Goal: Information Seeking & Learning: Learn about a topic

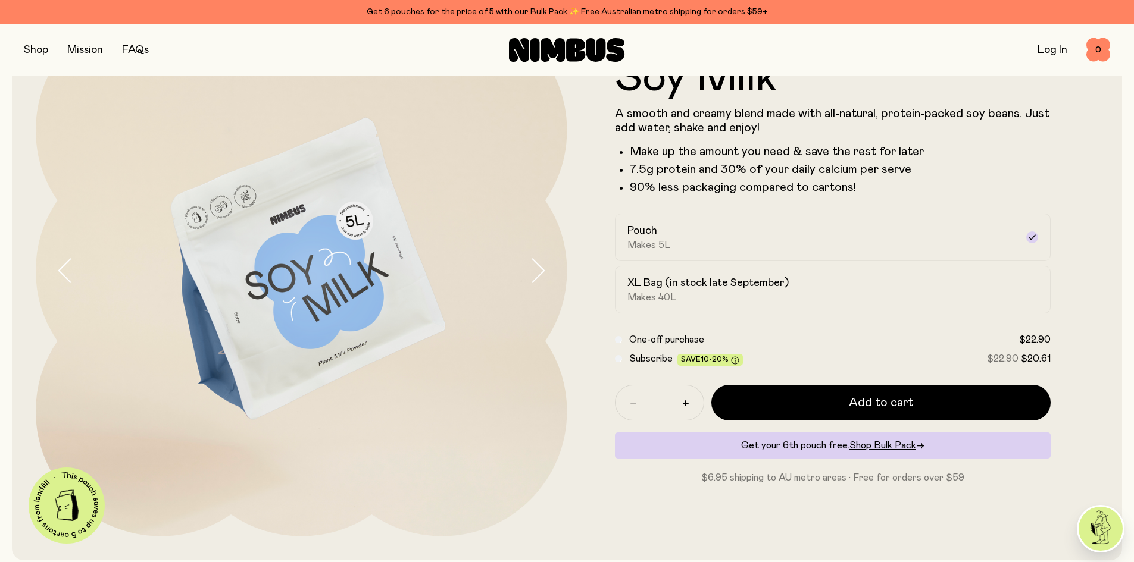
scroll to position [119, 0]
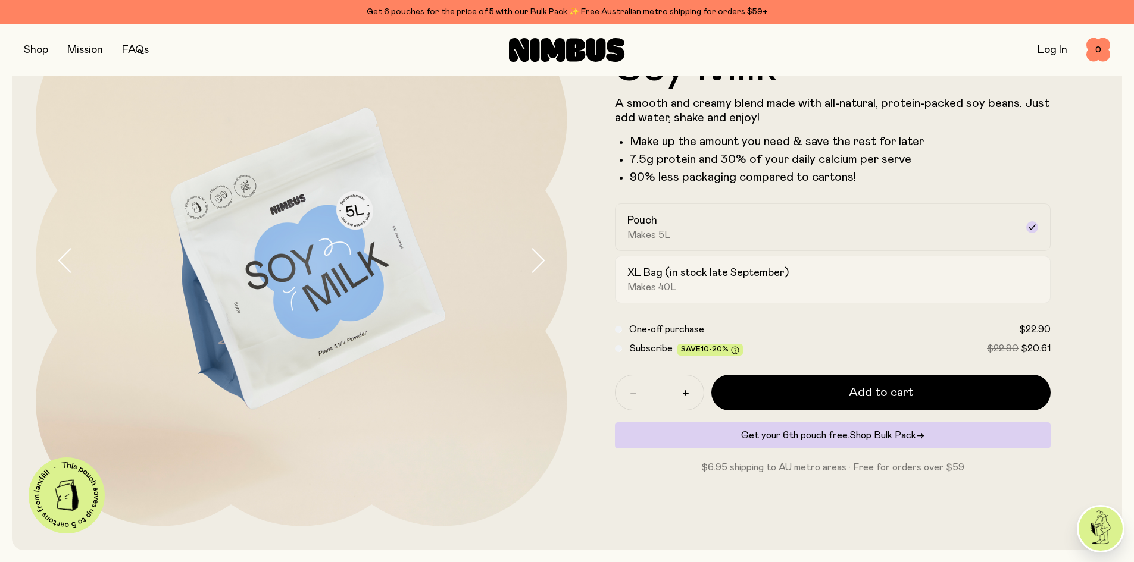
click at [690, 282] on div "XL Bag (in stock late September) Makes 40L" at bounding box center [822, 279] width 390 height 27
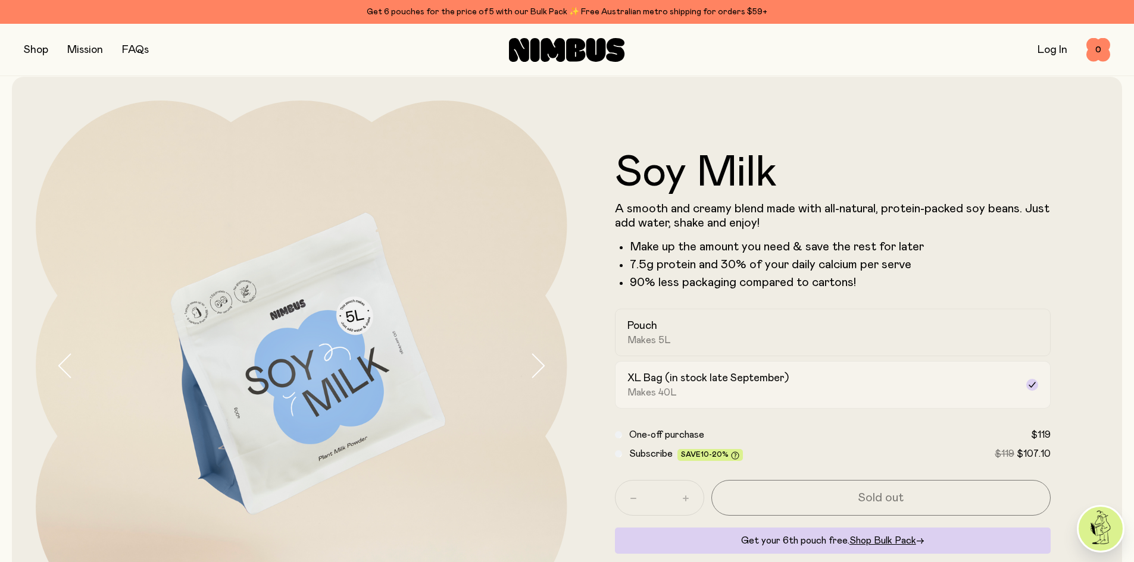
scroll to position [0, 0]
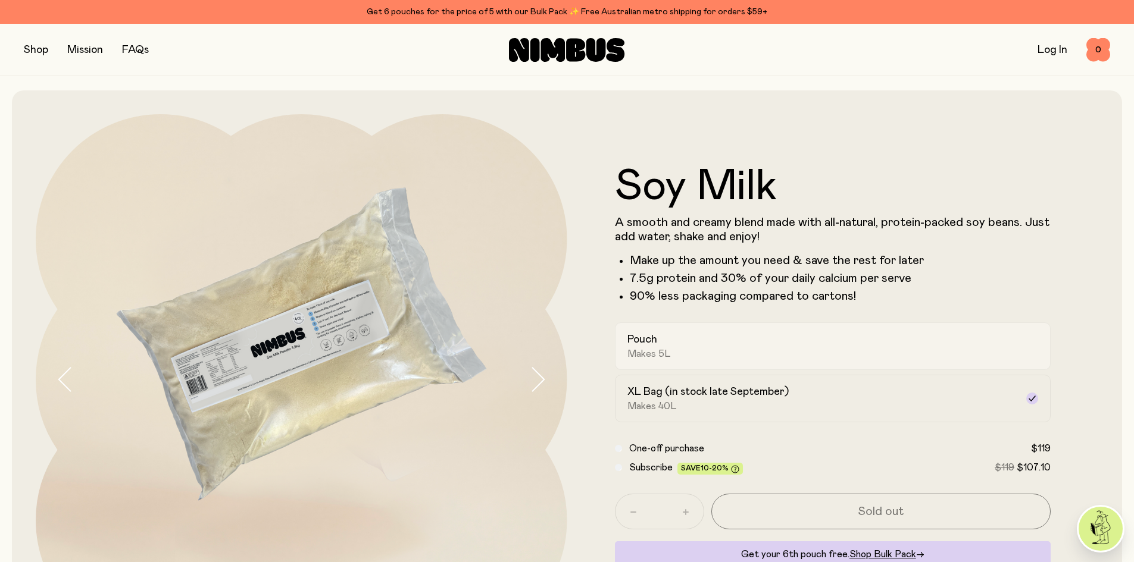
click at [665, 352] on span "Makes 5L" at bounding box center [648, 354] width 43 height 12
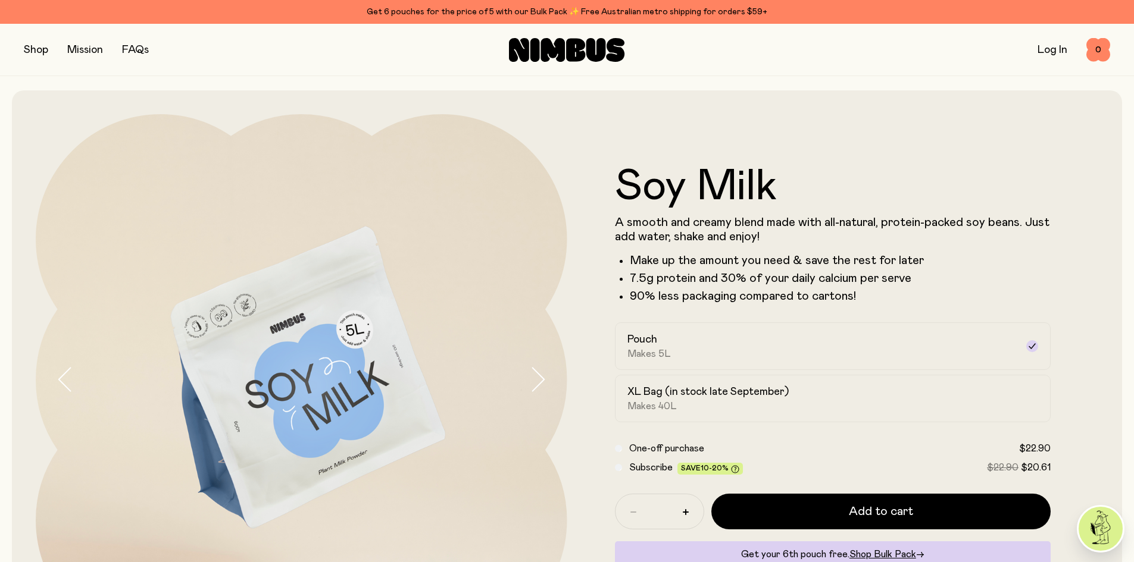
click at [540, 107] on div "Soy Milk A smooth and creamy blend made with all-natural, protein-packed soy be…" at bounding box center [567, 379] width 1062 height 579
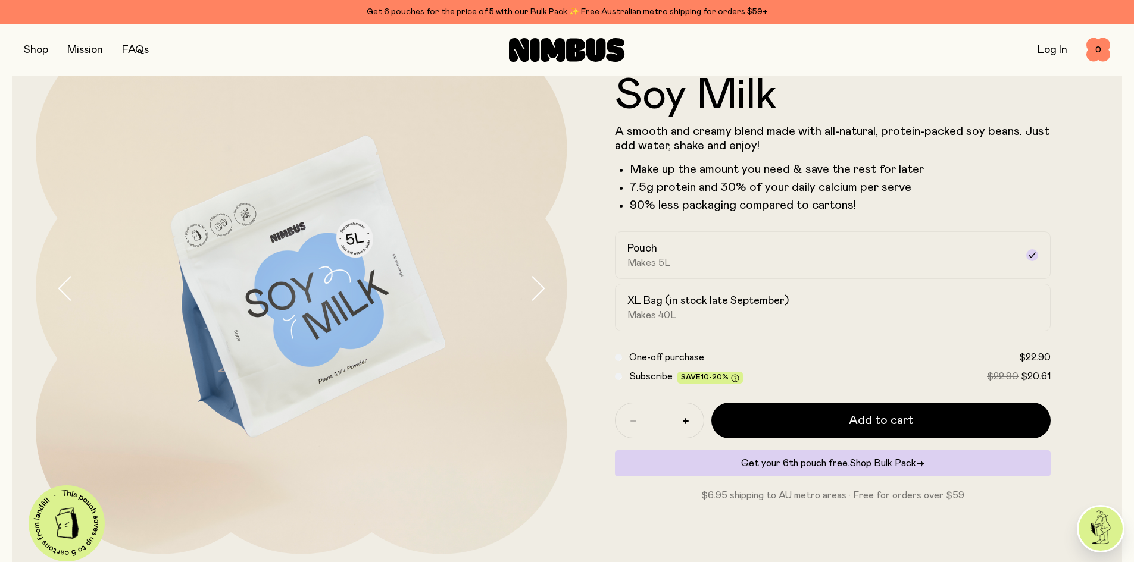
scroll to position [119, 0]
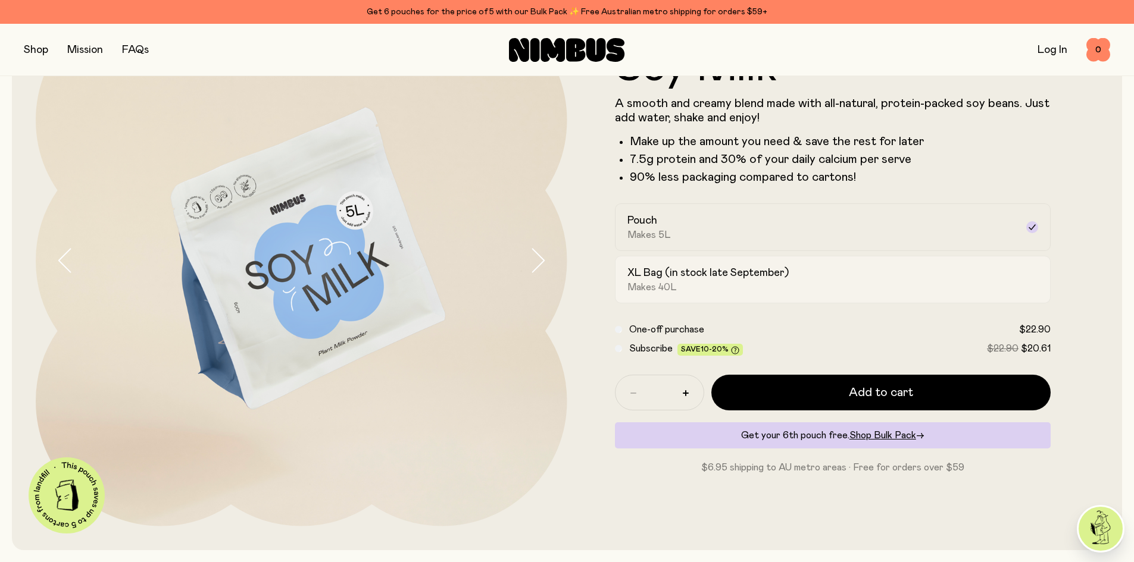
click at [698, 274] on h2 "XL Bag (in stock late September)" at bounding box center [707, 273] width 161 height 14
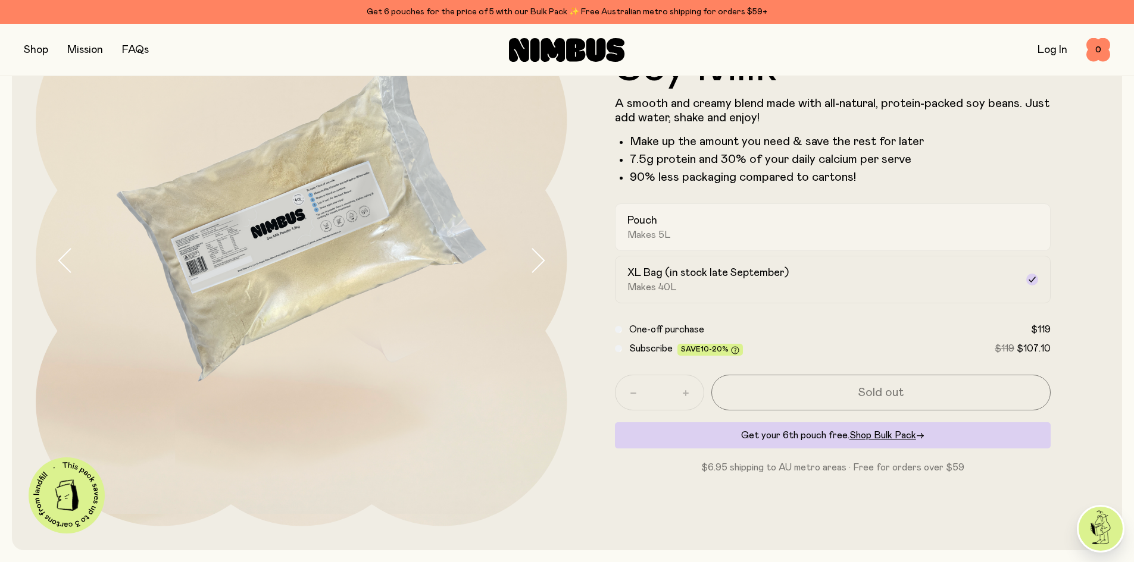
click at [707, 230] on div "Pouch Makes 5L" at bounding box center [822, 227] width 390 height 27
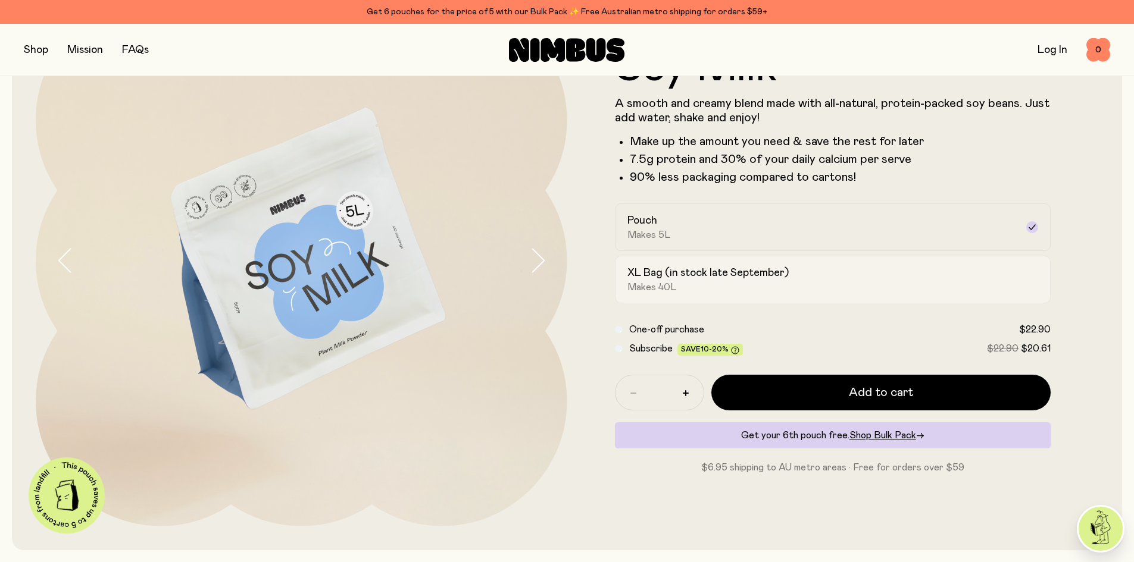
click at [664, 276] on h2 "XL Bag (in stock late September)" at bounding box center [707, 273] width 161 height 14
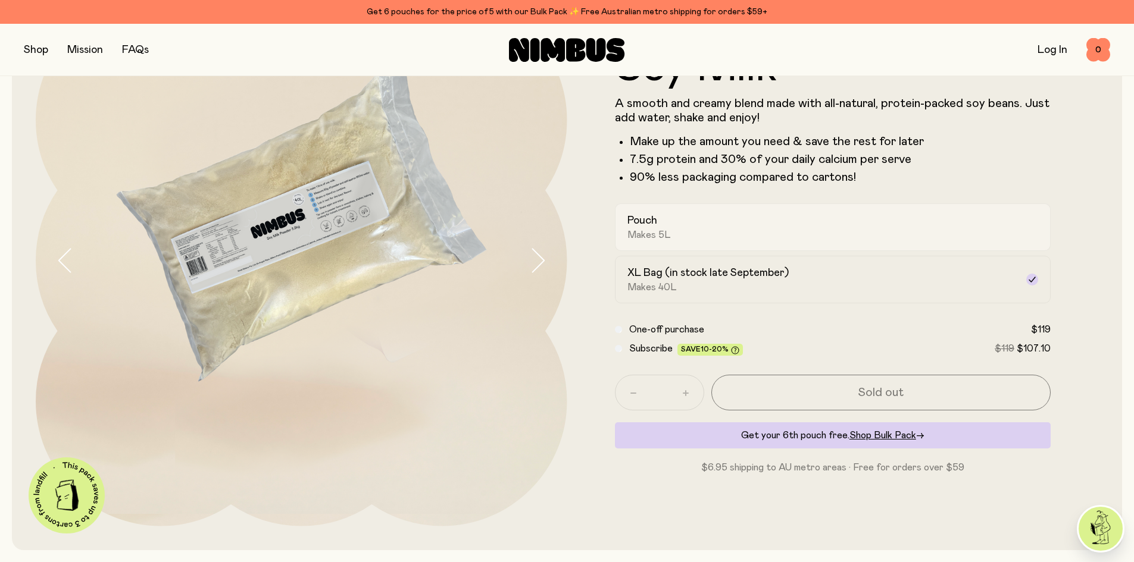
click at [646, 224] on h2 "Pouch" at bounding box center [642, 221] width 30 height 14
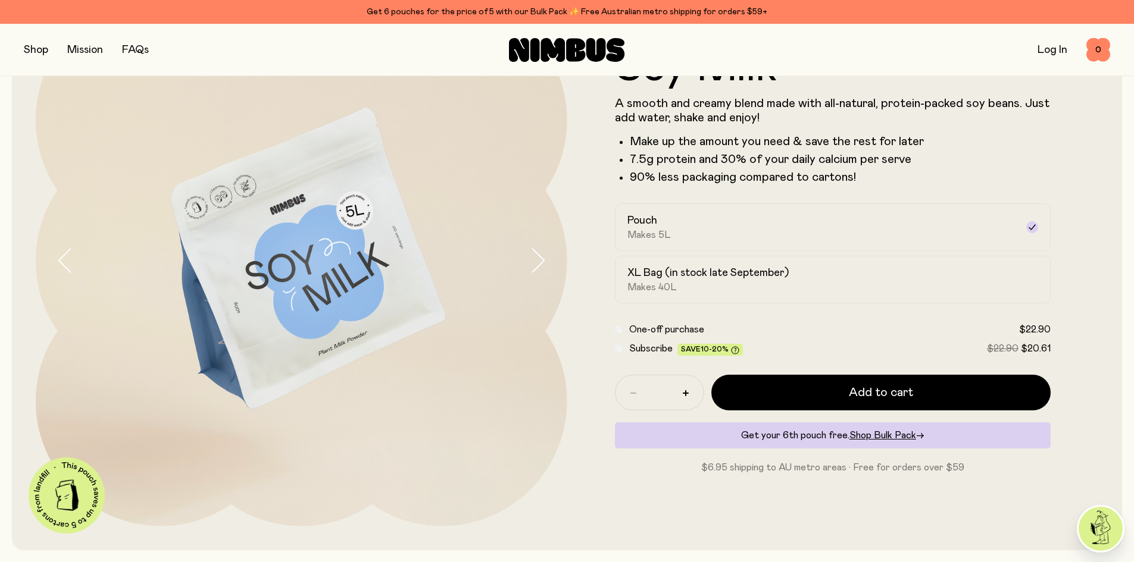
click at [607, 234] on form "Soy Milk A smooth and creamy blend made with all-natural, protein-packed soy be…" at bounding box center [832, 260] width 531 height 429
click at [678, 280] on h2 "XL Bag (in stock late September)" at bounding box center [707, 273] width 161 height 14
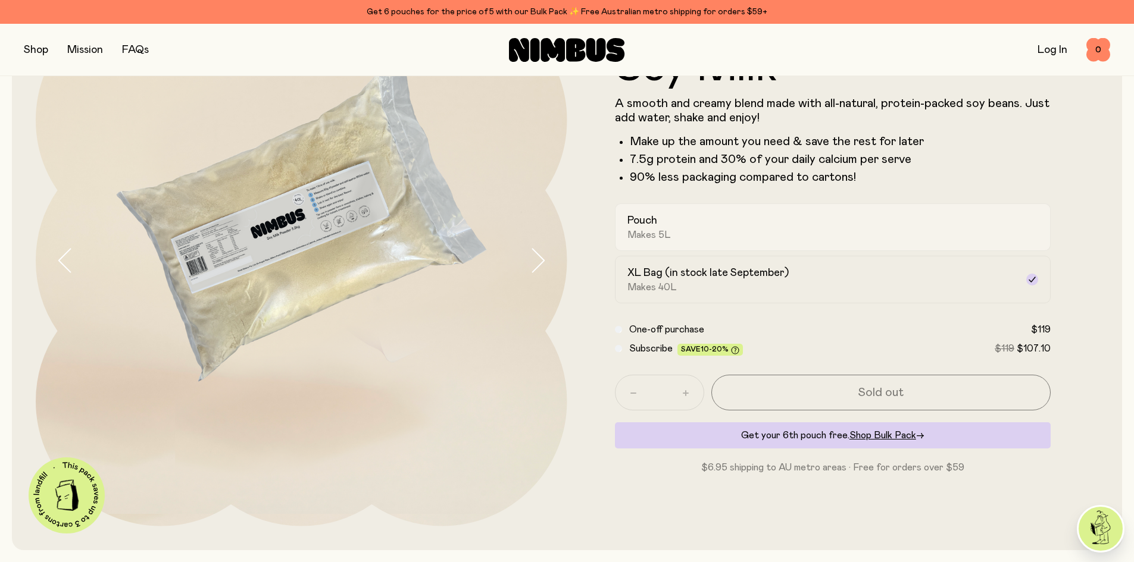
click at [662, 224] on div "Pouch Makes 5L" at bounding box center [822, 227] width 390 height 27
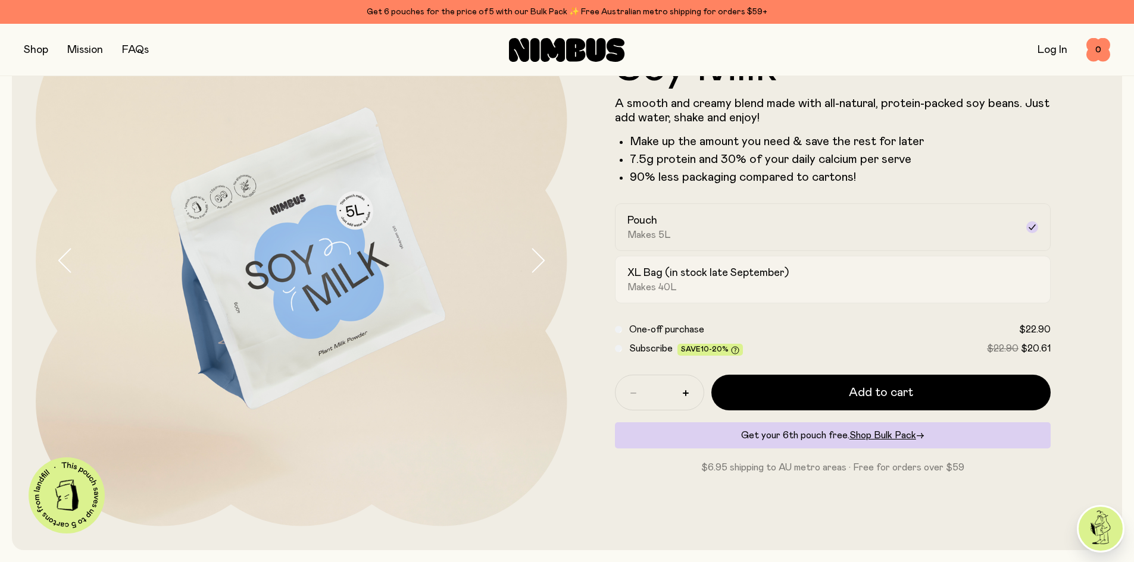
click at [671, 274] on h2 "XL Bag (in stock late September)" at bounding box center [707, 273] width 161 height 14
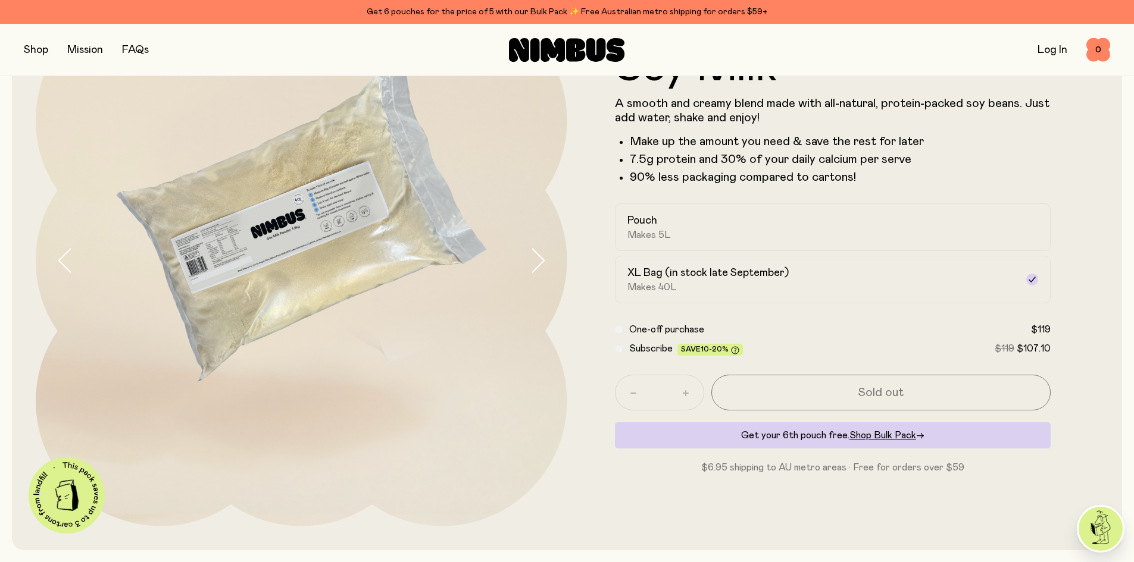
click at [35, 47] on button "button" at bounding box center [36, 50] width 24 height 17
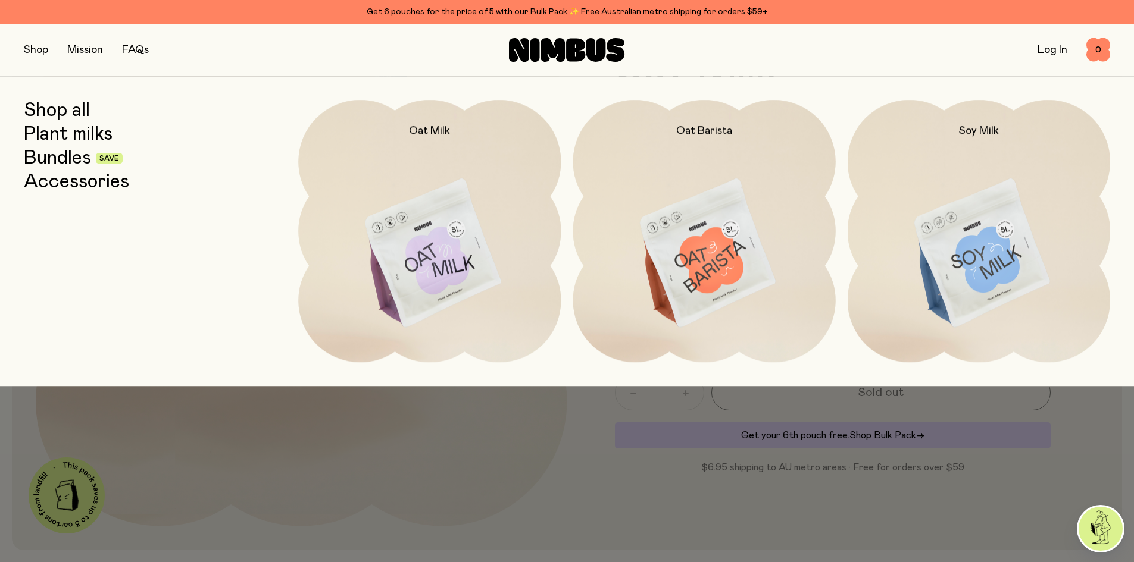
click at [80, 161] on link "Bundles" at bounding box center [57, 158] width 67 height 21
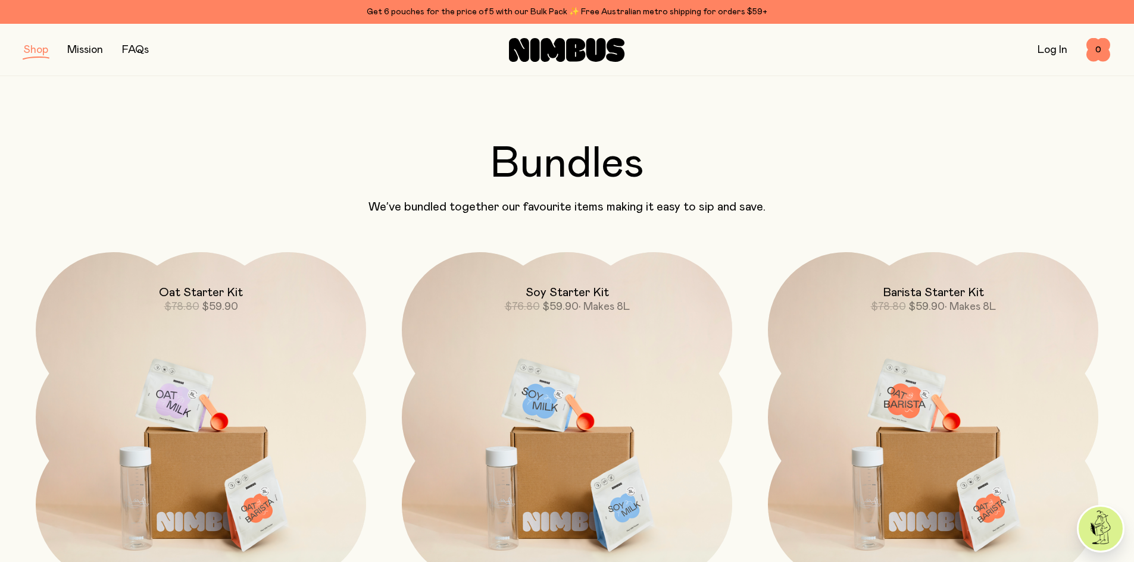
click at [37, 49] on button "button" at bounding box center [36, 50] width 24 height 17
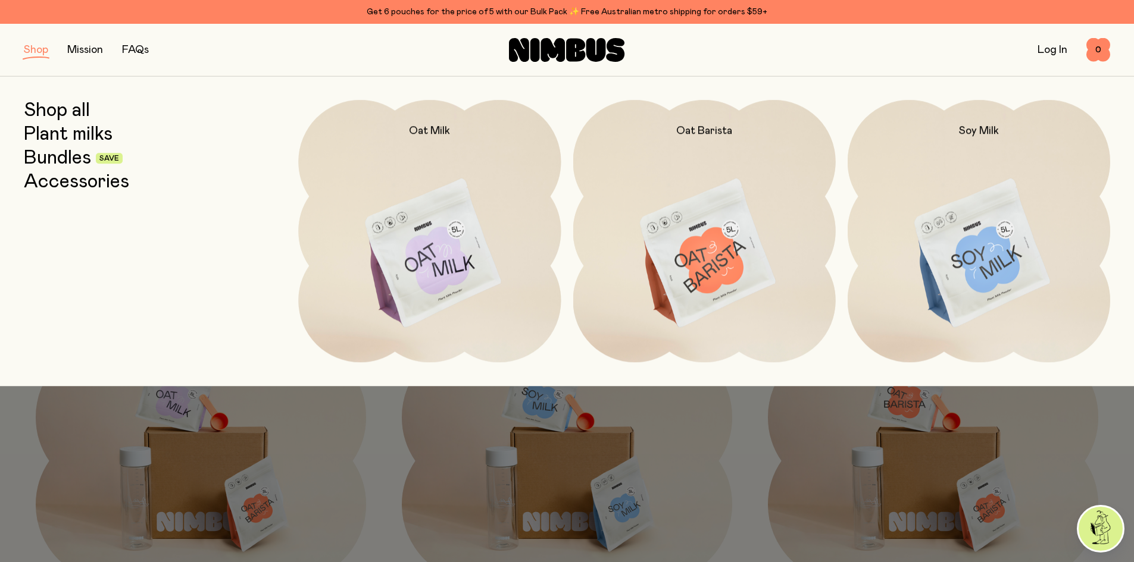
click at [65, 184] on link "Accessories" at bounding box center [76, 181] width 105 height 21
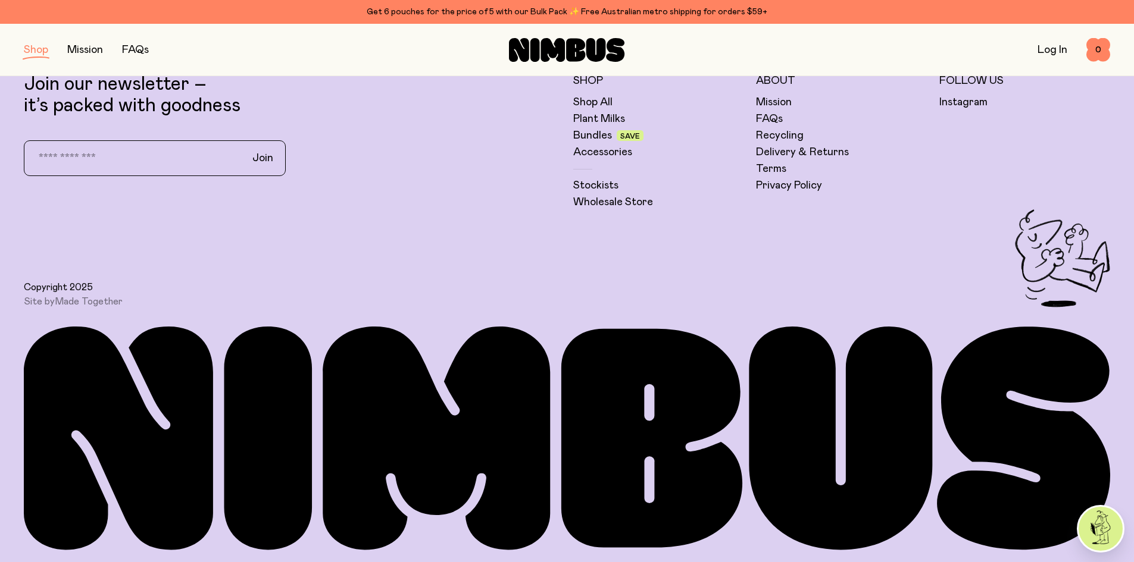
scroll to position [559, 0]
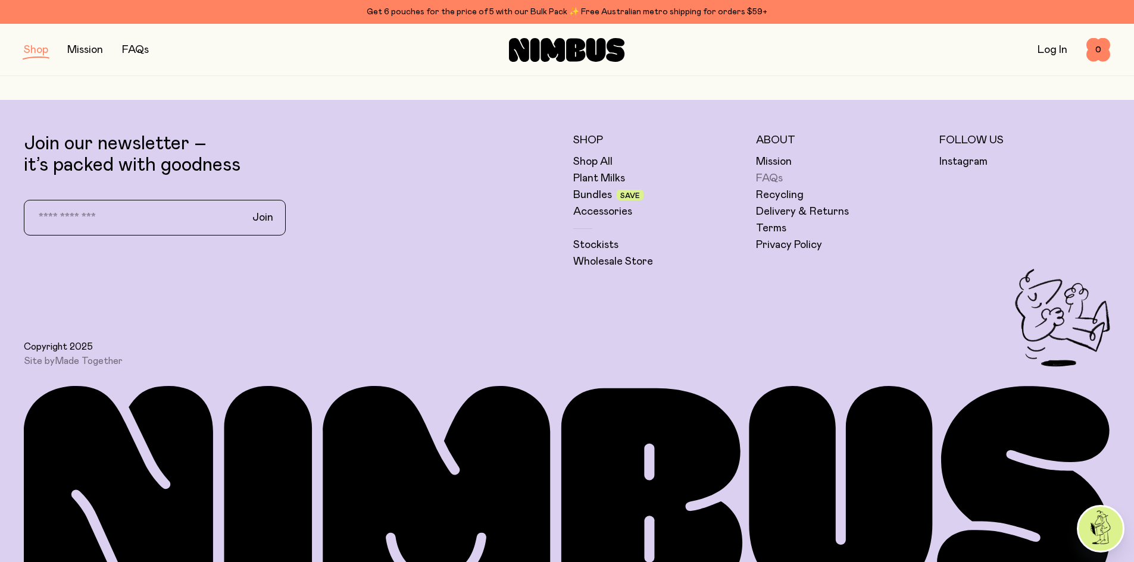
click at [773, 177] on link "FAQs" at bounding box center [769, 178] width 27 height 14
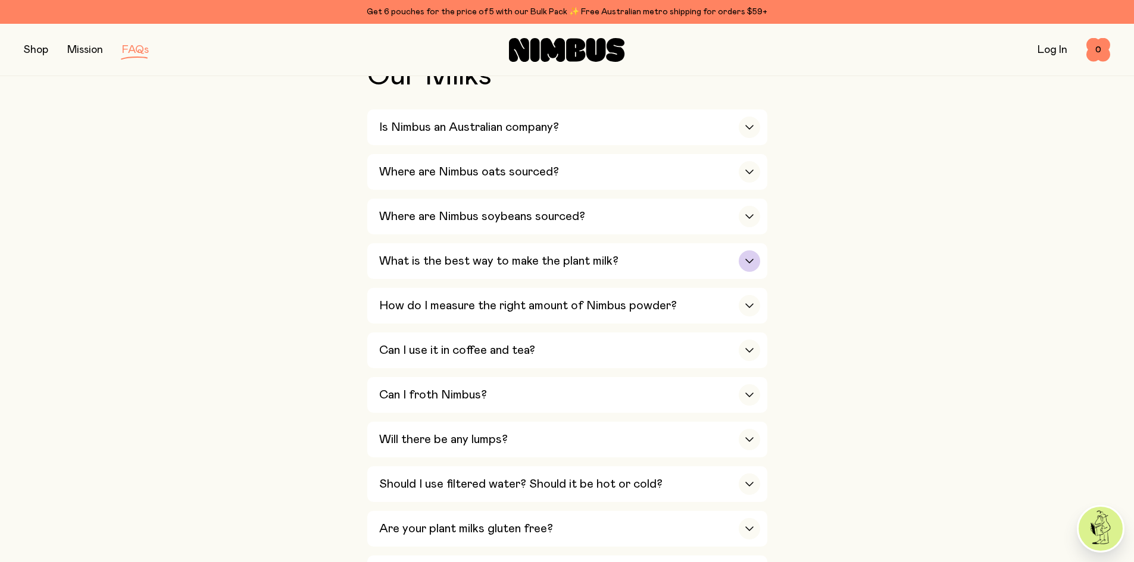
scroll to position [298, 0]
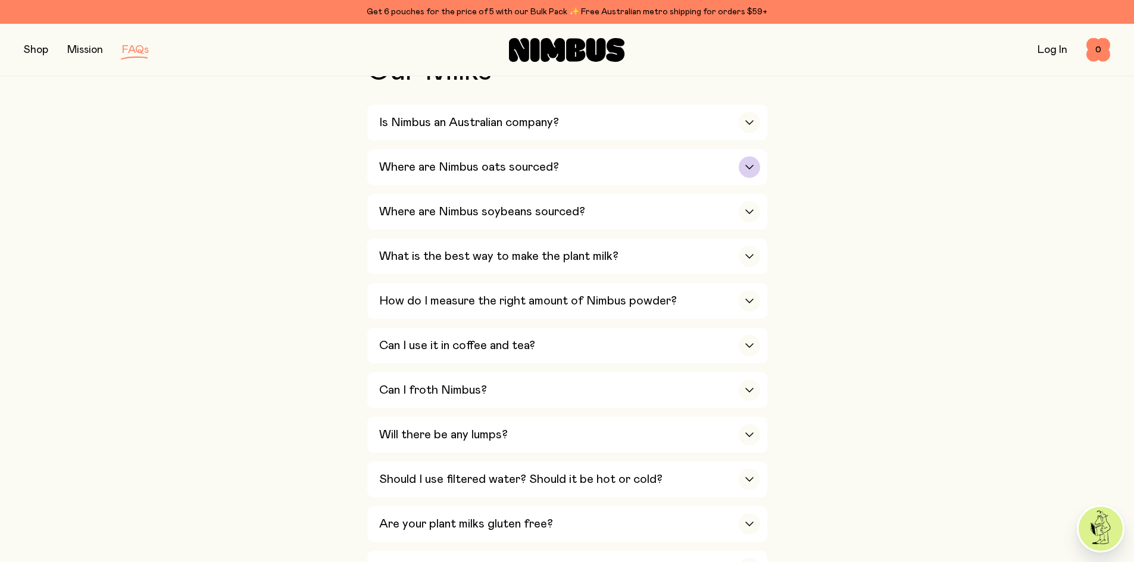
click at [517, 171] on h3 "Where are Nimbus oats sourced?" at bounding box center [469, 167] width 180 height 14
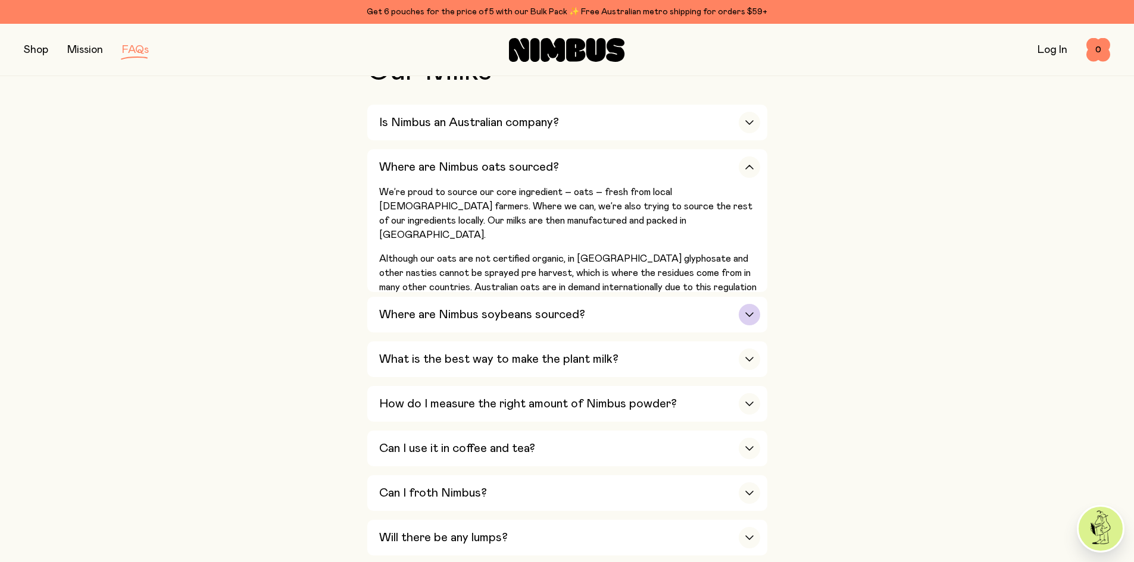
click at [578, 311] on h3 "Where are Nimbus soybeans sourced?" at bounding box center [482, 315] width 206 height 14
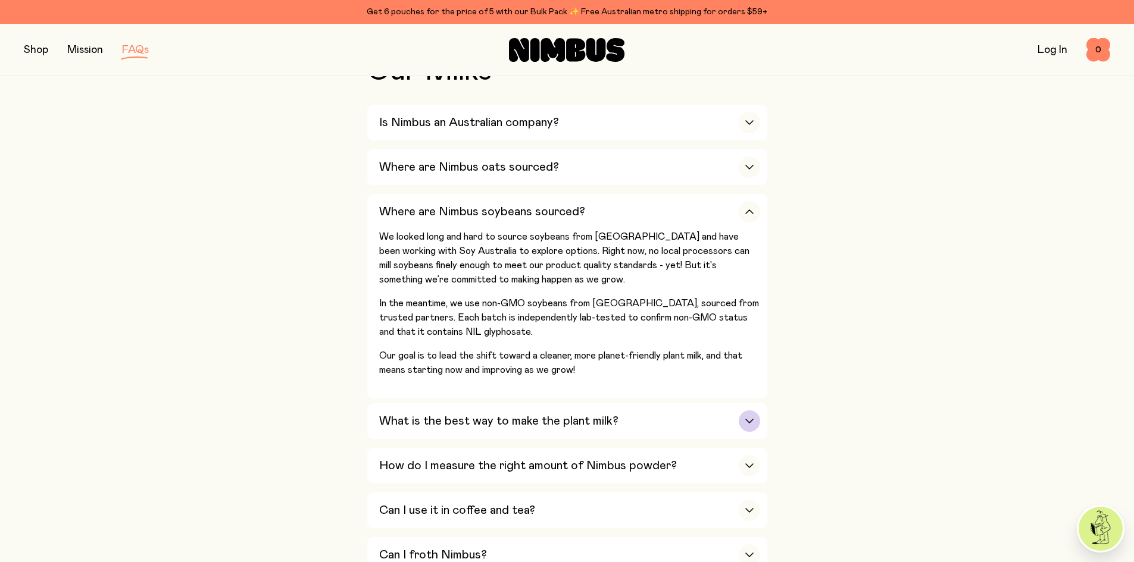
click at [440, 422] on h3 "What is the best way to make the plant milk?" at bounding box center [498, 421] width 239 height 14
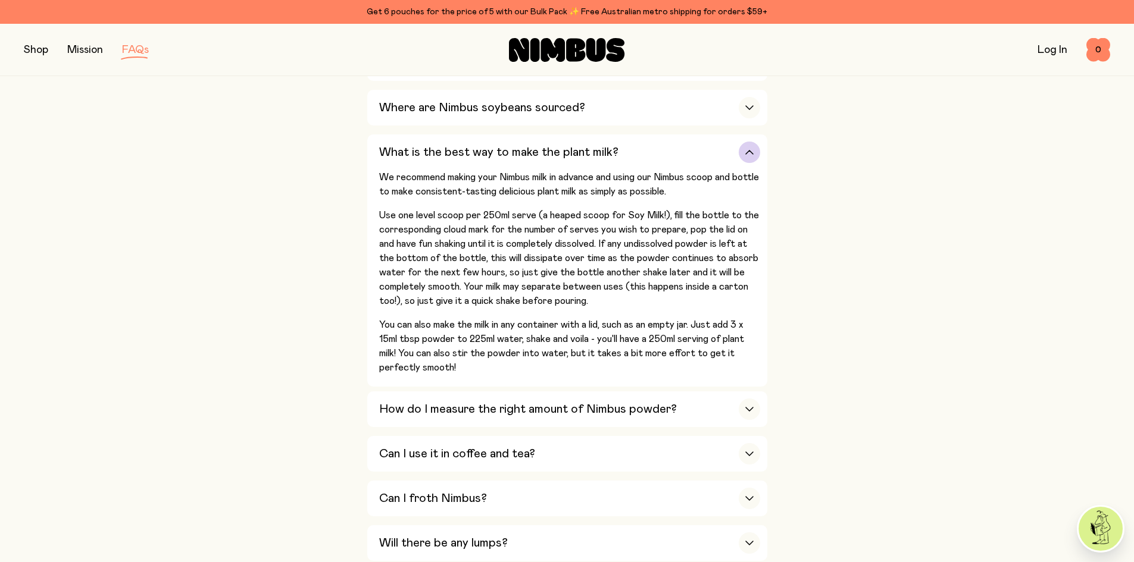
scroll to position [417, 0]
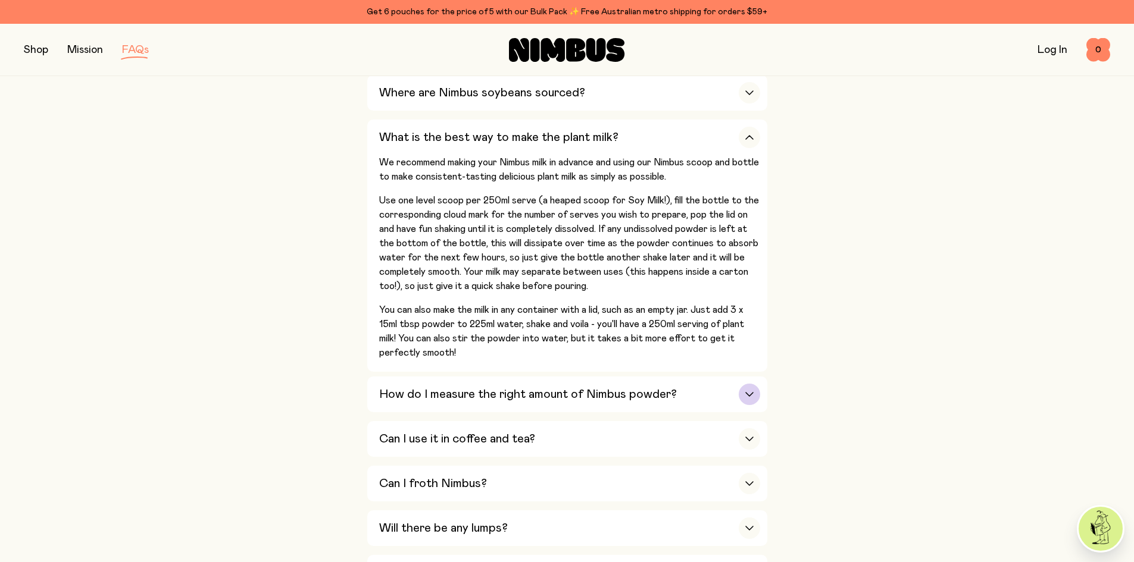
click at [440, 395] on h3 "How do I measure the right amount of Nimbus powder?" at bounding box center [528, 394] width 298 height 14
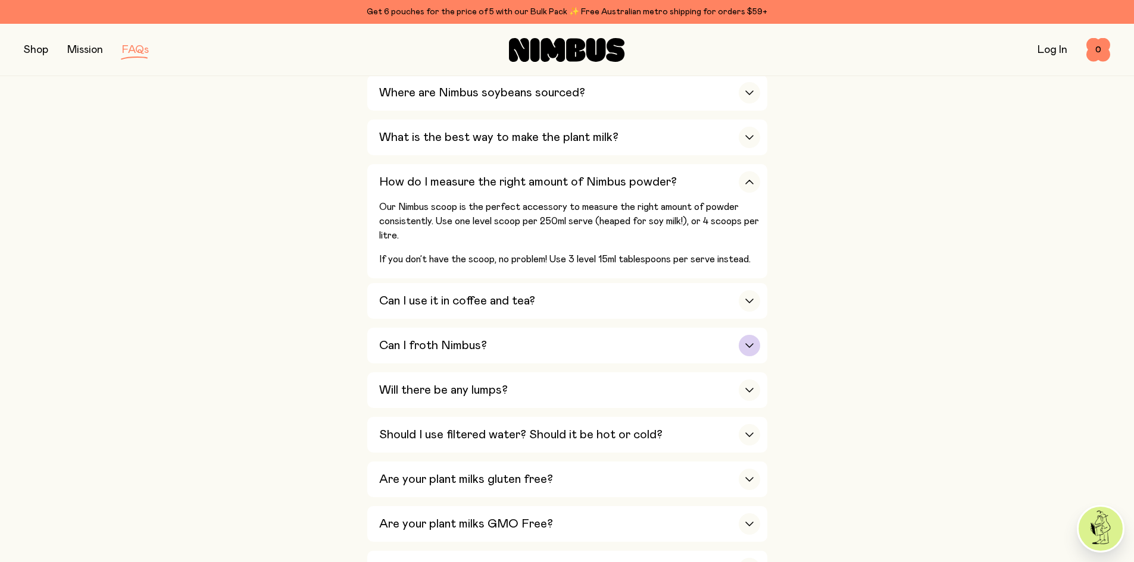
click at [418, 348] on h3 "Can I froth Nimbus?" at bounding box center [433, 346] width 108 height 14
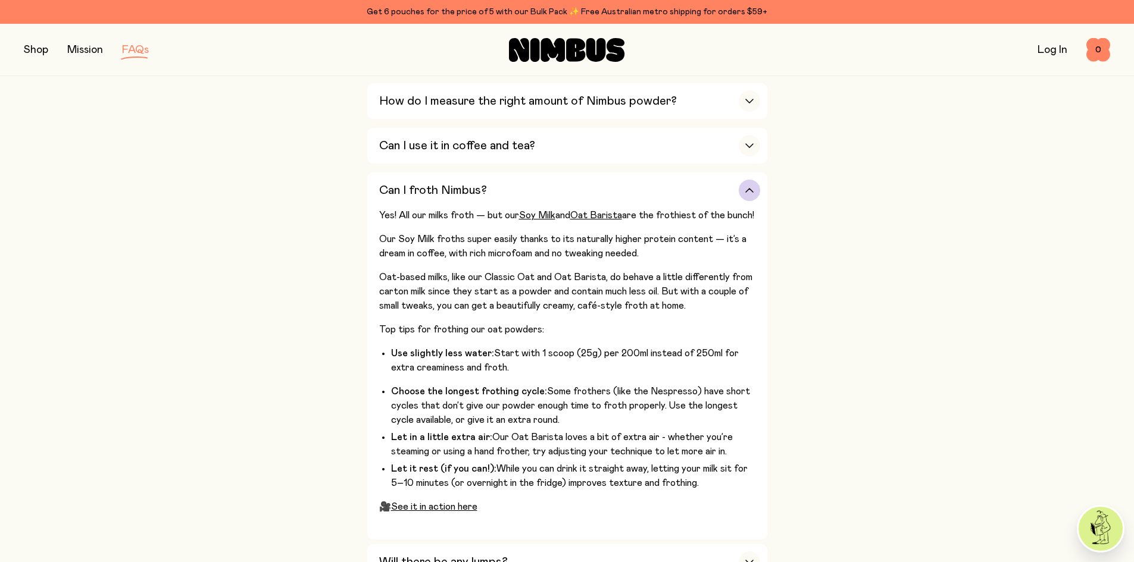
scroll to position [476, 0]
